Goal: Go to known website: Access a specific website the user already knows

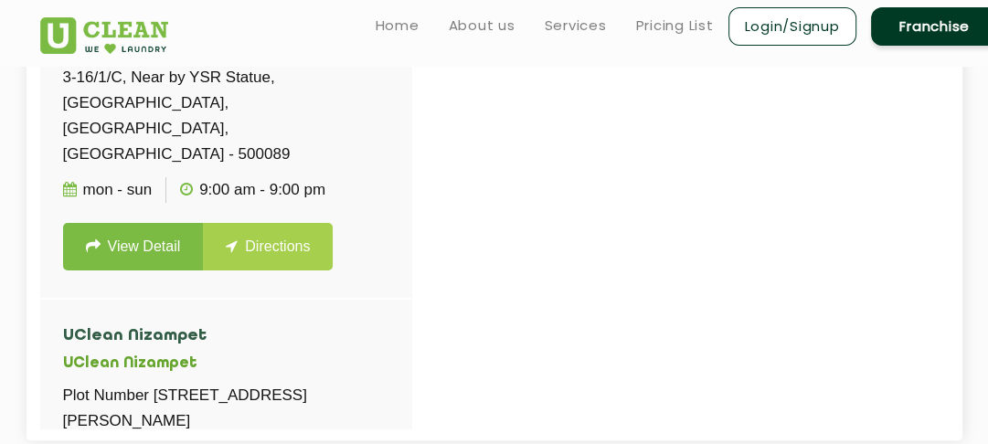
scroll to position [1975, 0]
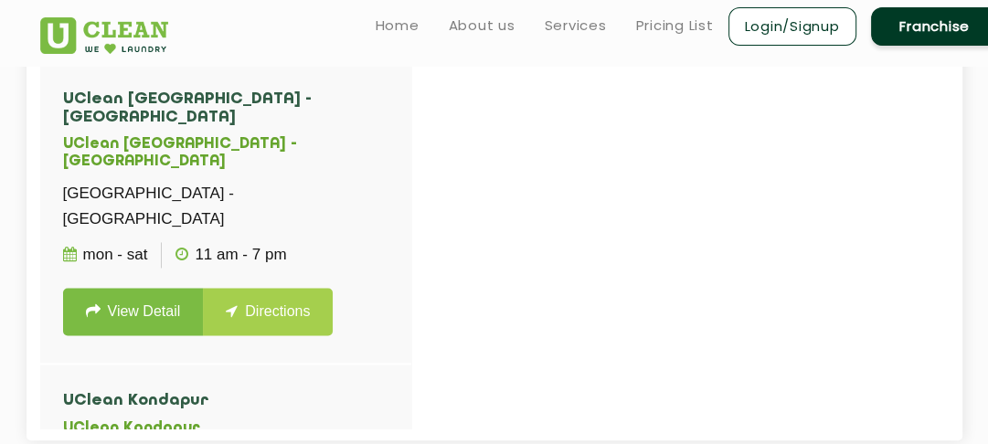
scroll to position [3372, 0]
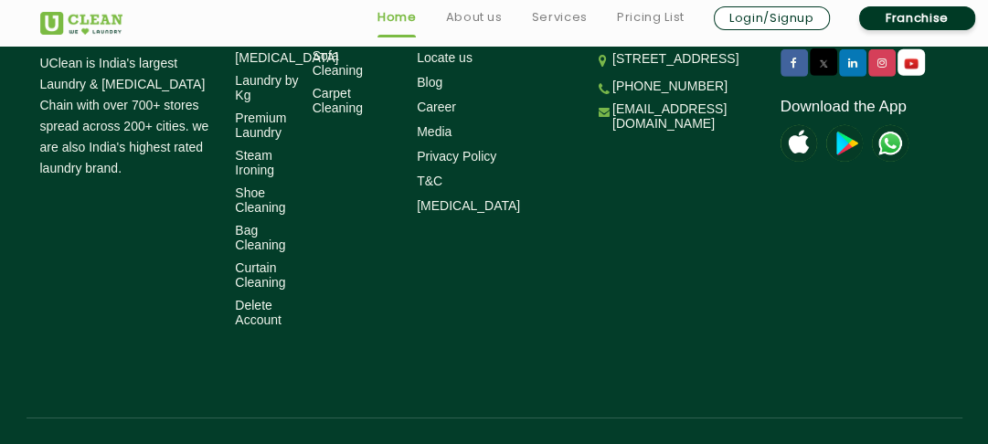
scroll to position [4231, 0]
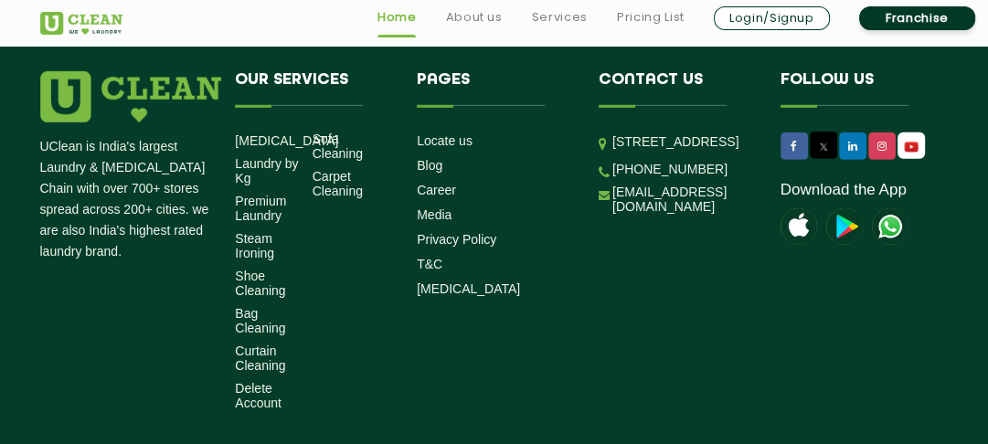
scroll to position [4231, 0]
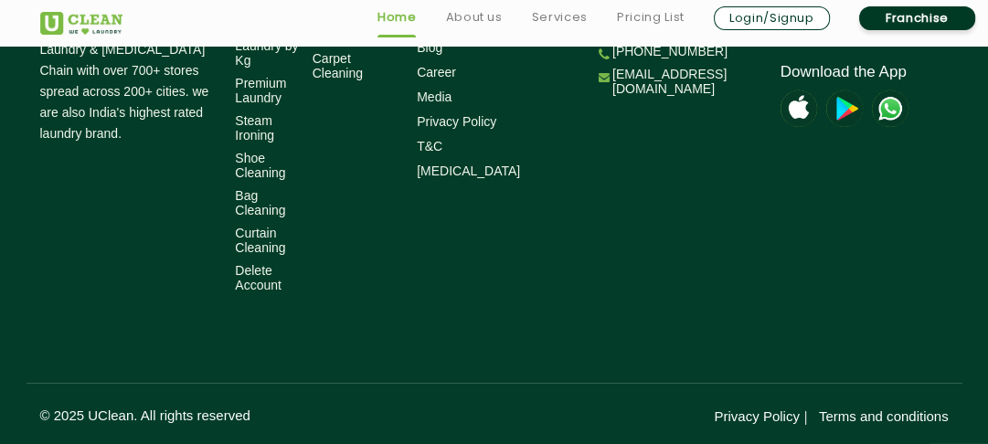
scroll to position [4231, 0]
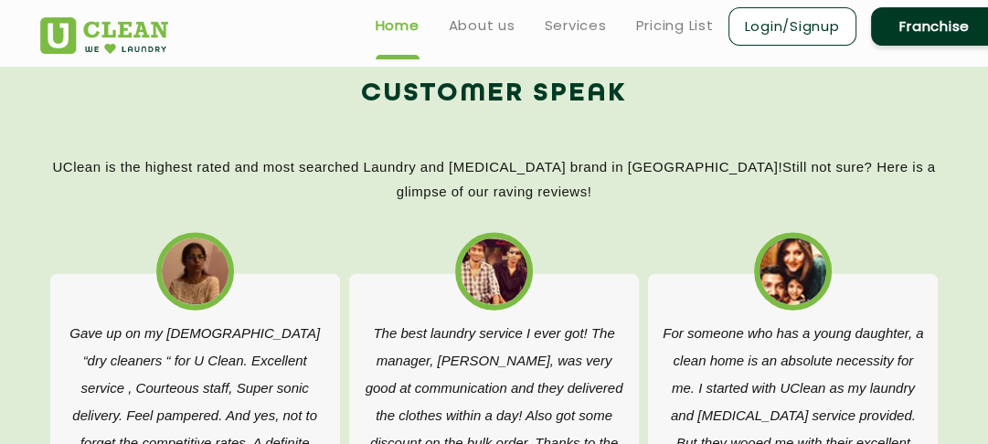
scroll to position [2813, 0]
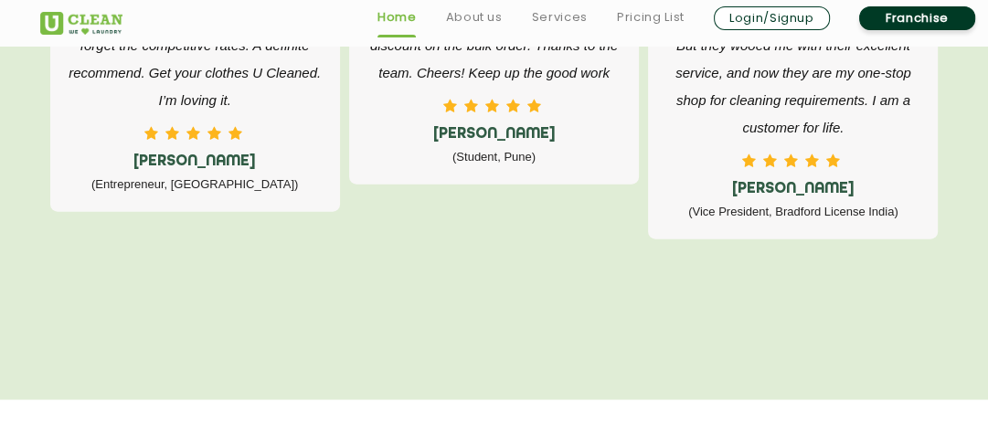
scroll to position [3227, 0]
